Goal: Task Accomplishment & Management: Complete application form

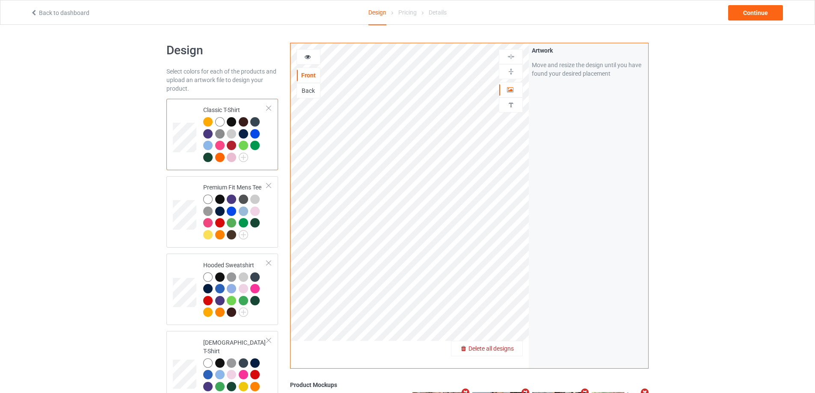
click at [504, 347] on span "Delete all designs" at bounding box center [491, 348] width 45 height 7
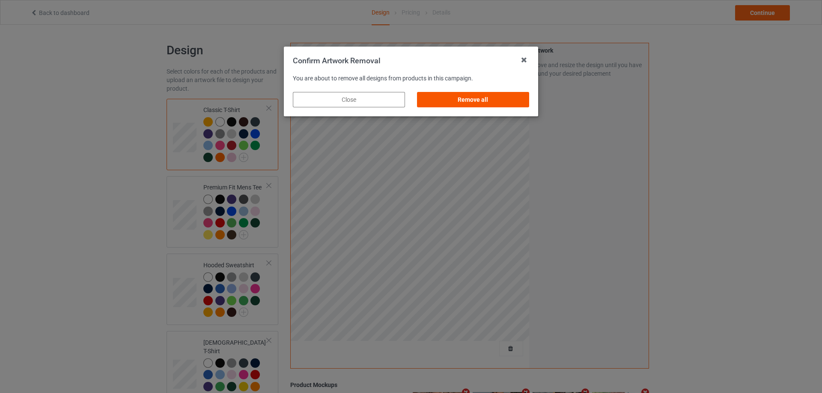
click at [494, 99] on div "Remove all" at bounding box center [473, 99] width 112 height 15
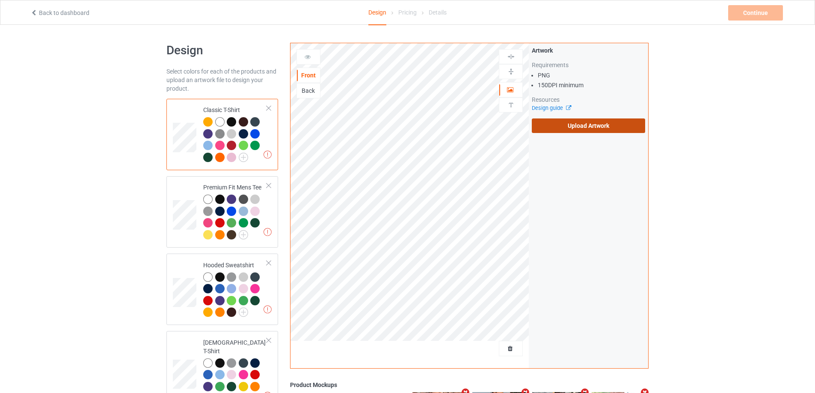
click at [556, 125] on label "Upload Artwork" at bounding box center [588, 126] width 113 height 15
click at [0, 0] on input "Upload Artwork" at bounding box center [0, 0] width 0 height 0
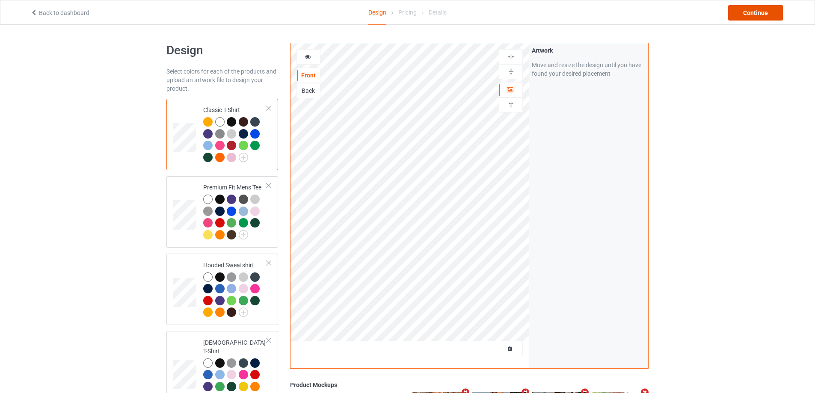
click at [747, 16] on div "Continue" at bounding box center [755, 12] width 55 height 15
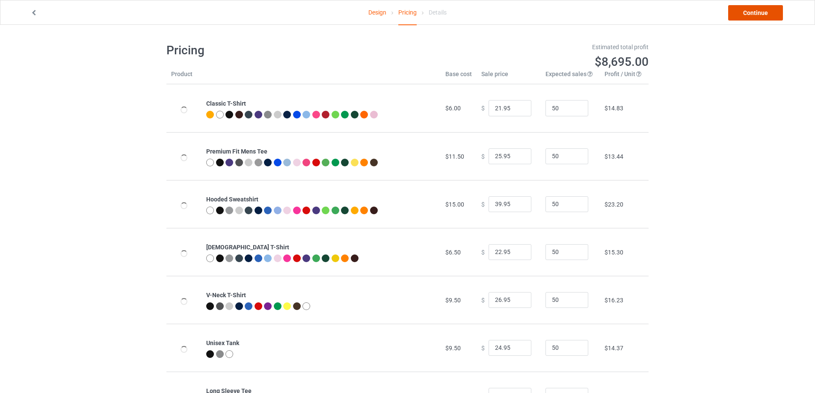
click at [747, 16] on link "Continue" at bounding box center [755, 12] width 55 height 15
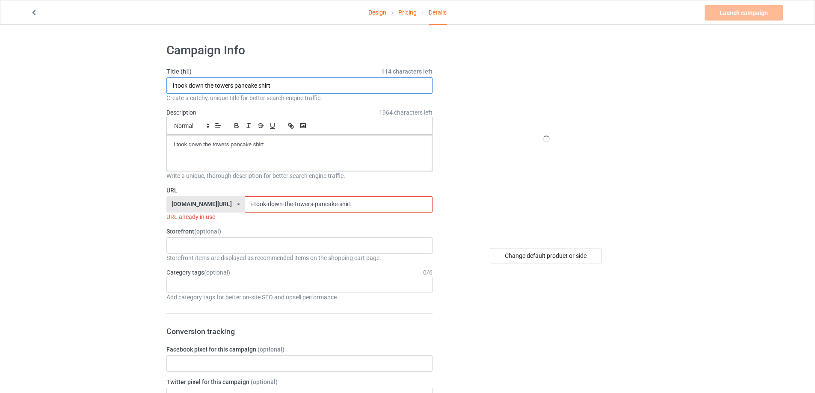
drag, startPoint x: 270, startPoint y: 85, endPoint x: 103, endPoint y: 87, distance: 166.5
paste input "Presidents Are Not Kings S"
type input "Presidents Are Not Kings Shirt"
drag, startPoint x: 304, startPoint y: 148, endPoint x: 93, endPoint y: 165, distance: 211.2
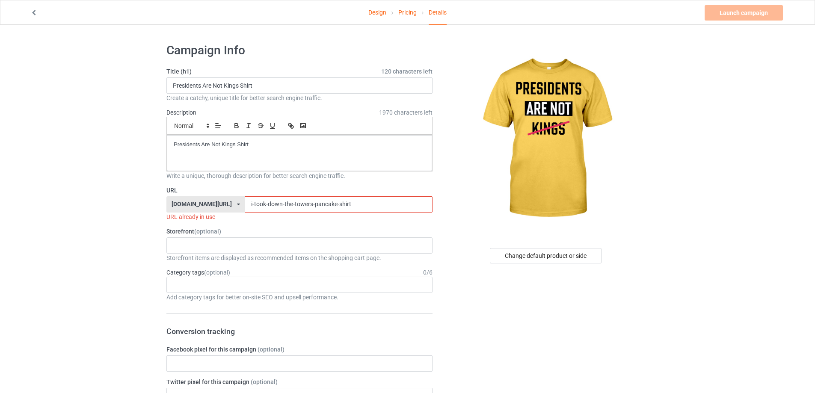
drag, startPoint x: 347, startPoint y: 208, endPoint x: 138, endPoint y: 199, distance: 208.6
paste input "presidents-are-not-kings"
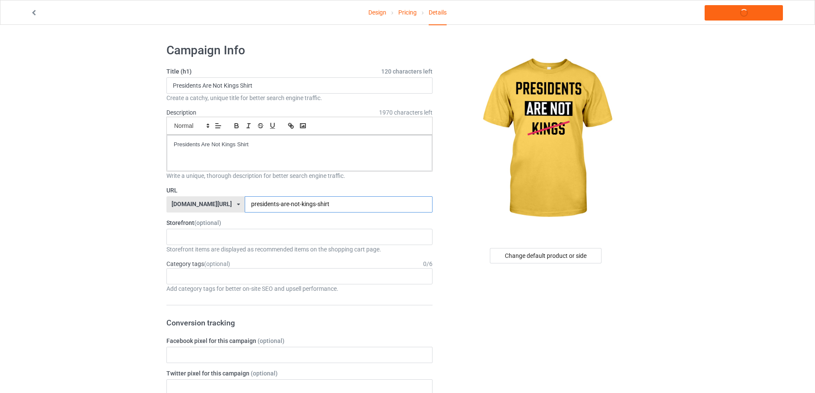
type input "presidents-are-not-kings-shirt"
drag, startPoint x: 294, startPoint y: 149, endPoint x: 50, endPoint y: 124, distance: 245.2
copy p "Presidents Are Not Kings Shirt"
click at [746, 15] on link "Launch campaign" at bounding box center [744, 12] width 78 height 15
